Goal: Transaction & Acquisition: Purchase product/service

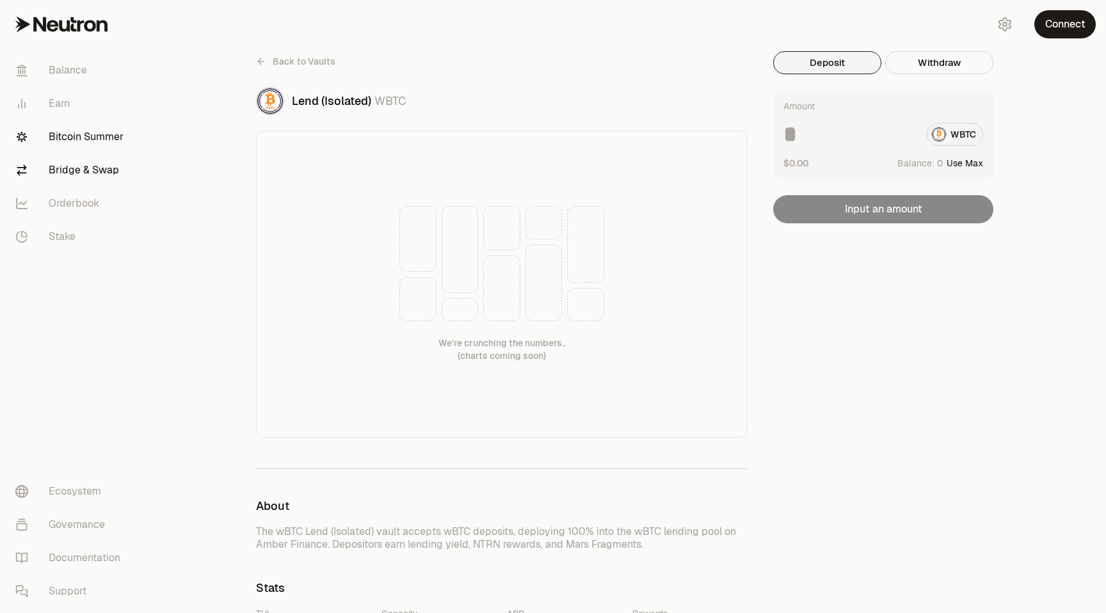
click at [71, 165] on link "Bridge & Swap" at bounding box center [71, 170] width 133 height 33
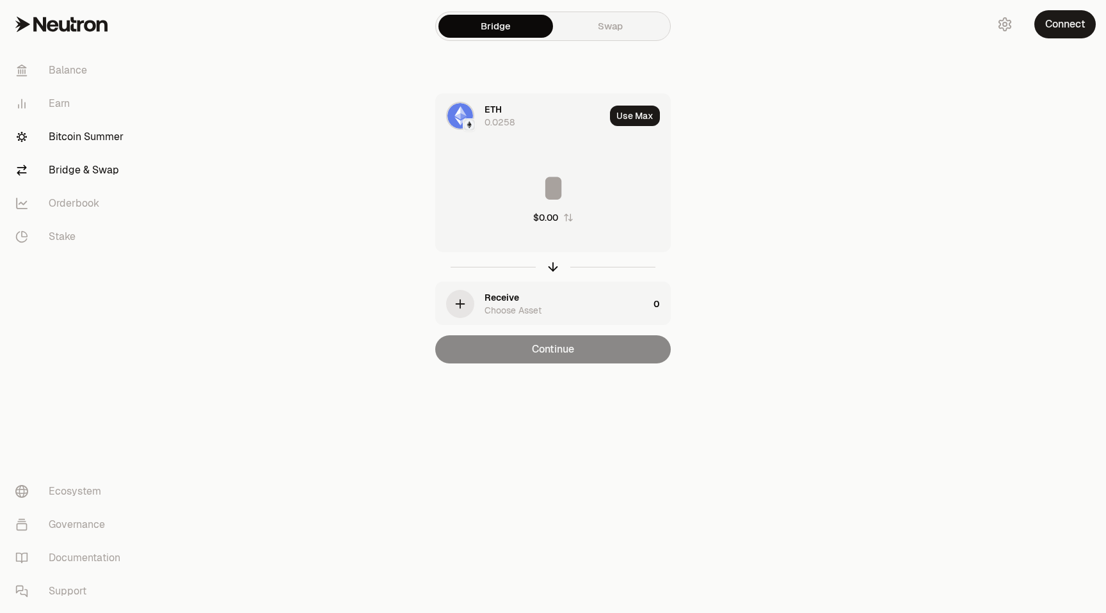
click at [44, 139] on link "Bitcoin Summer" at bounding box center [71, 136] width 133 height 33
